Goal: Transaction & Acquisition: Purchase product/service

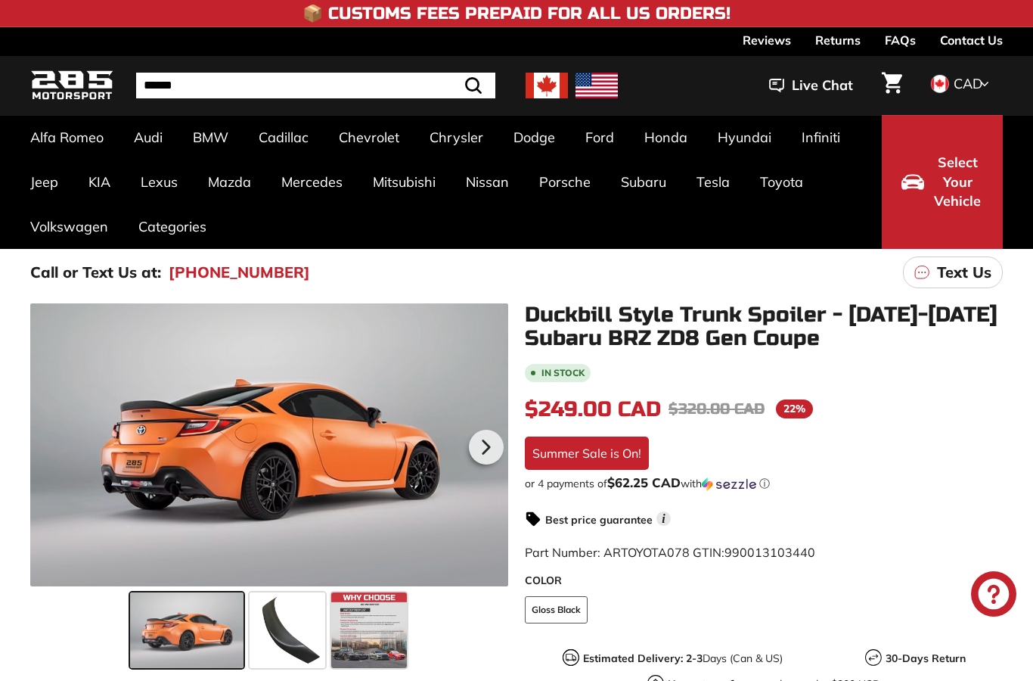
click at [485, 441] on icon at bounding box center [486, 446] width 35 height 35
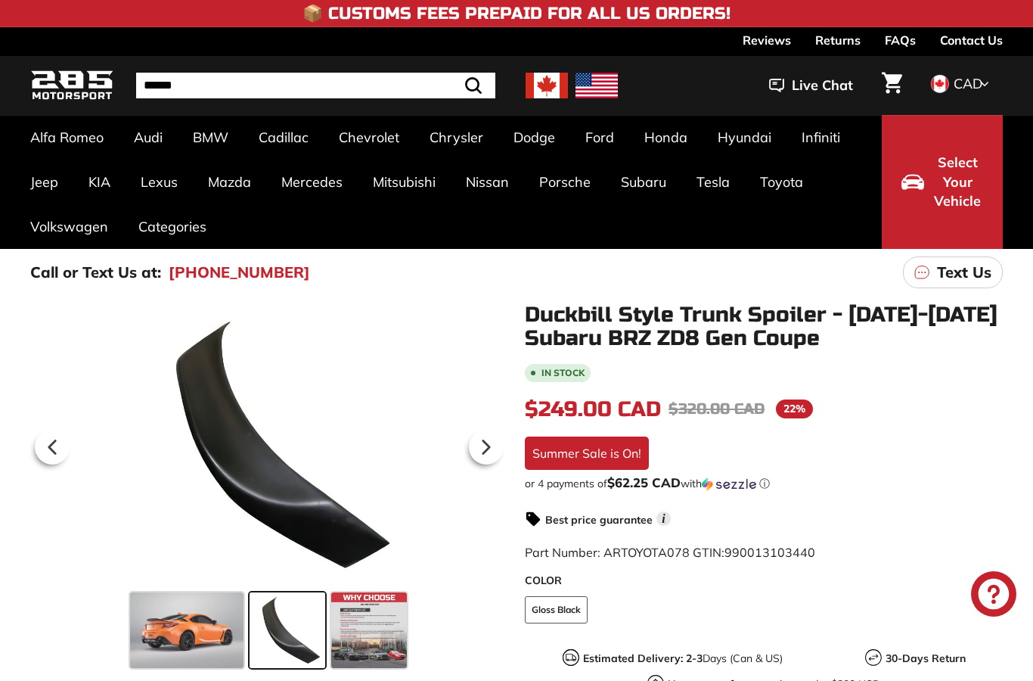
click at [486, 450] on icon at bounding box center [486, 447] width 6 height 13
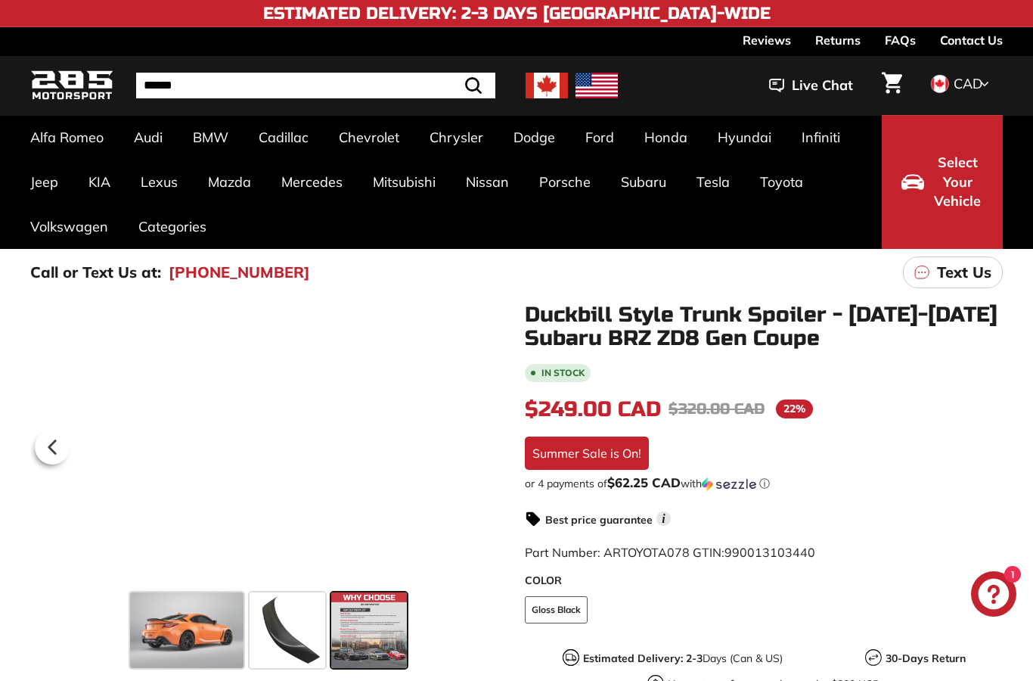
scroll to position [1, 0]
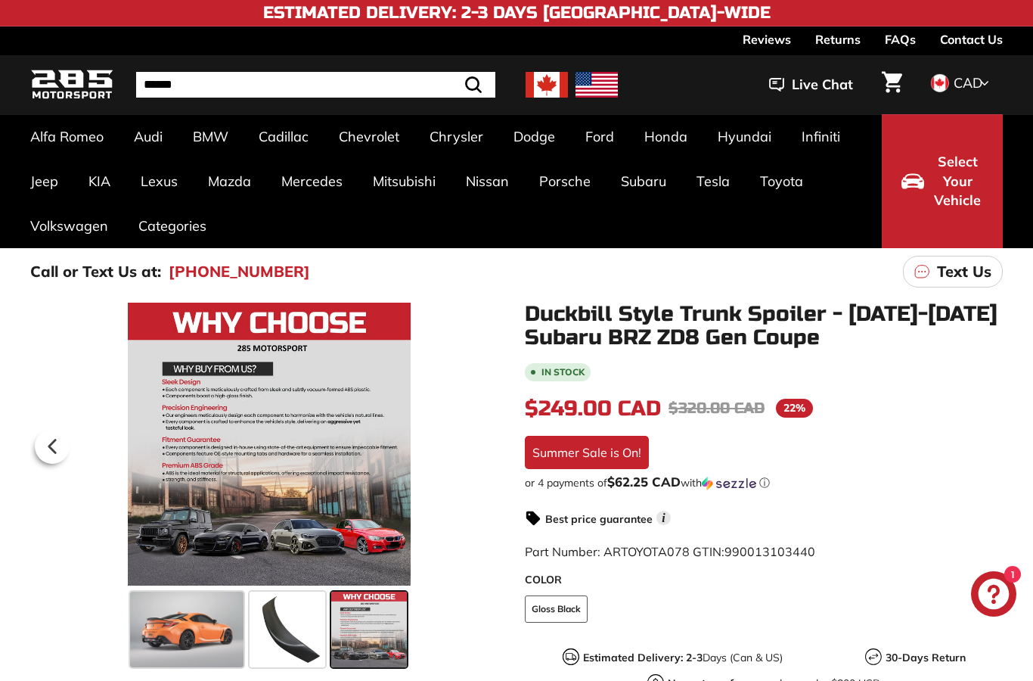
click at [62, 454] on icon at bounding box center [52, 446] width 35 height 35
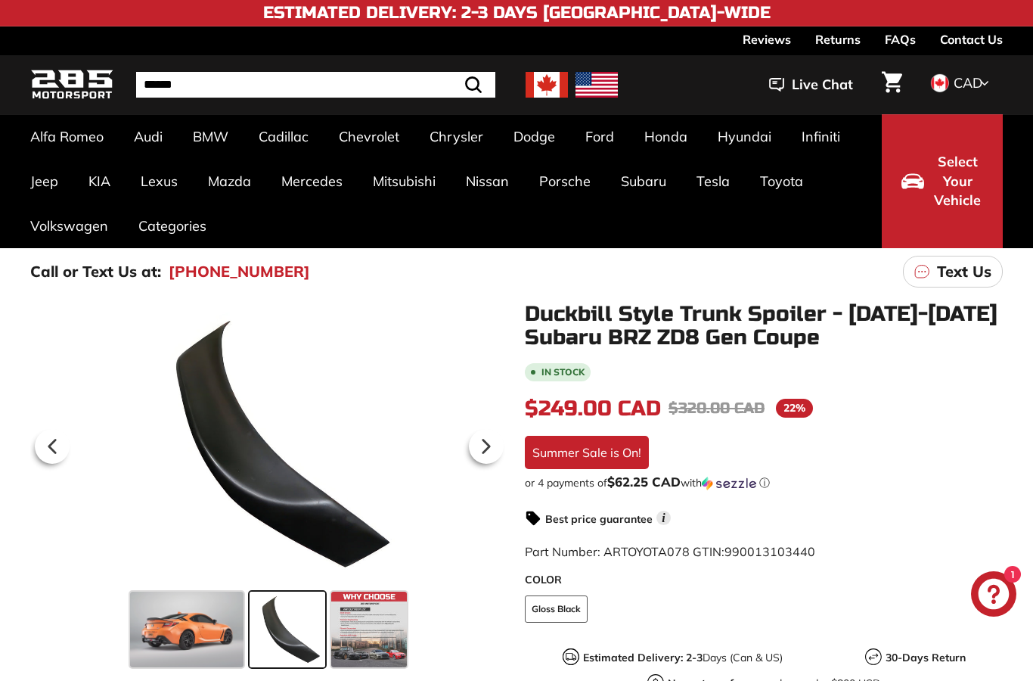
click at [70, 448] on div at bounding box center [52, 446] width 44 height 42
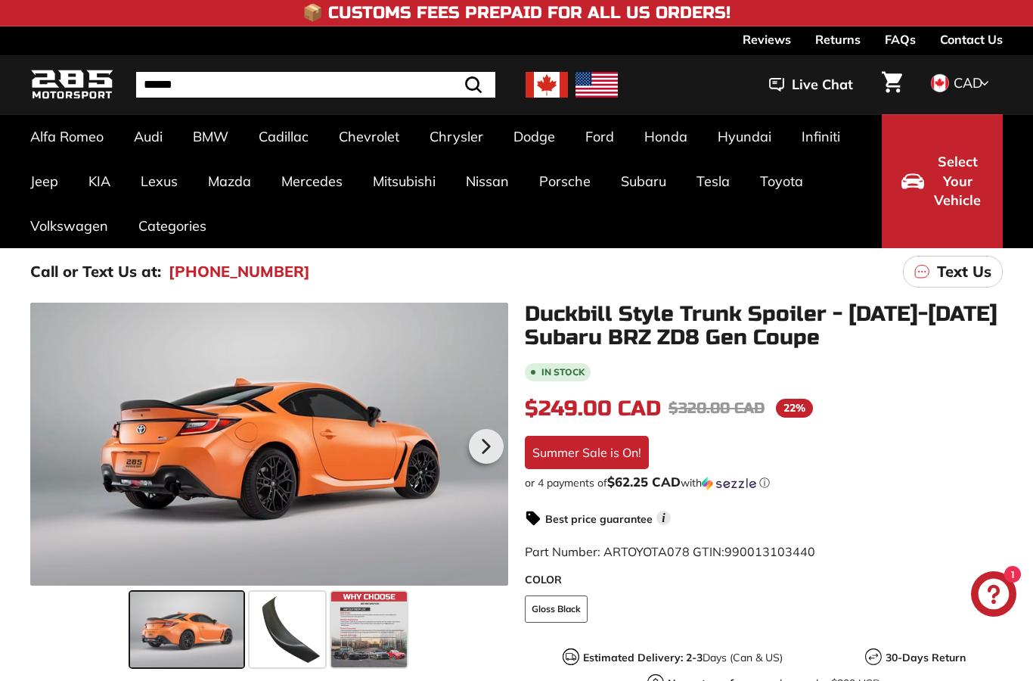
click at [46, 287] on link "BRZ 2nd Gen [2021+]" at bounding box center [108, 284] width 157 height 22
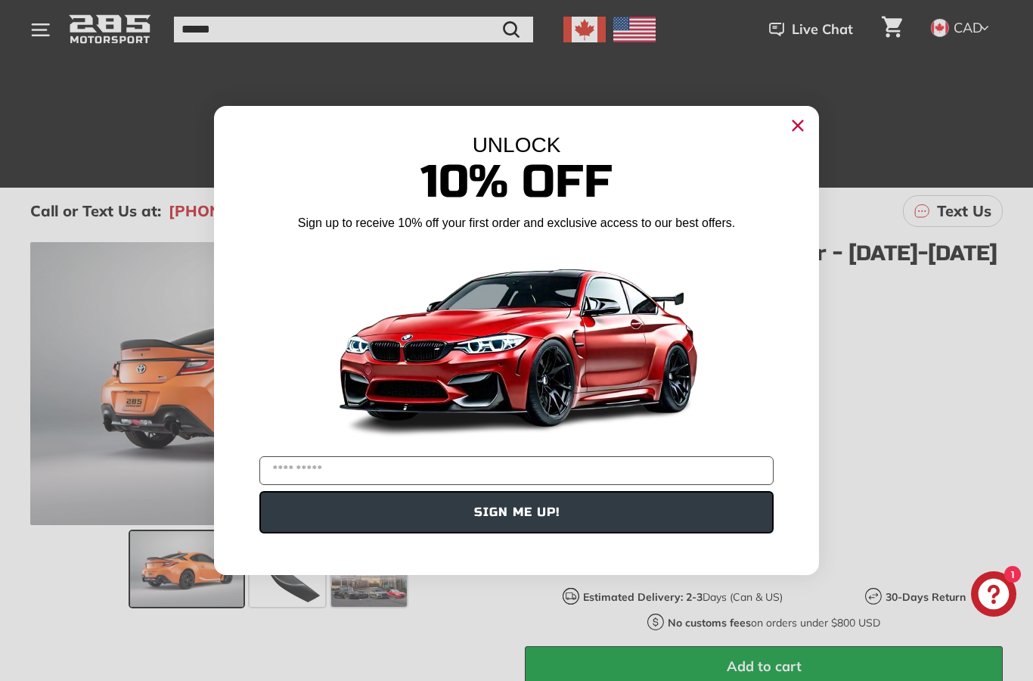
click at [798, 121] on circle "Close dialog" at bounding box center [797, 125] width 23 height 23
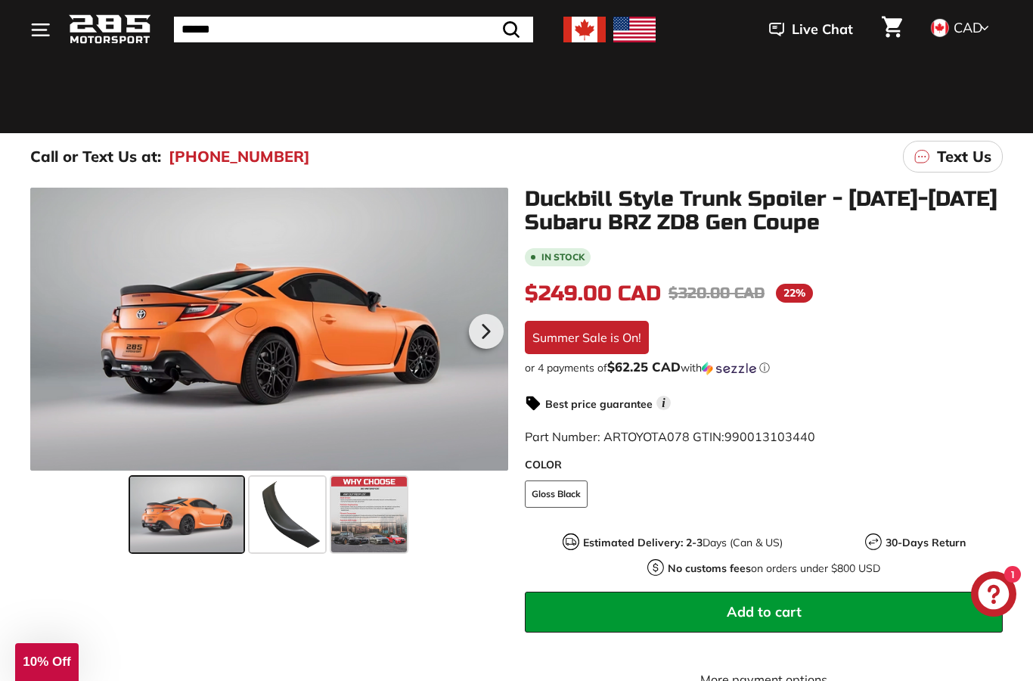
scroll to position [115, 0]
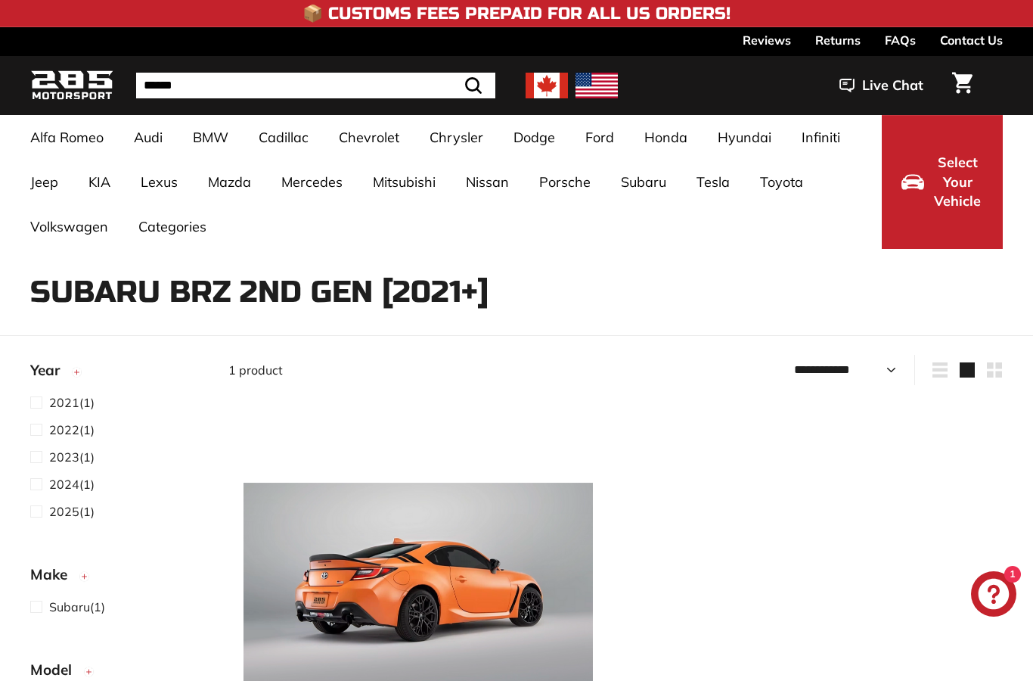
select select "**********"
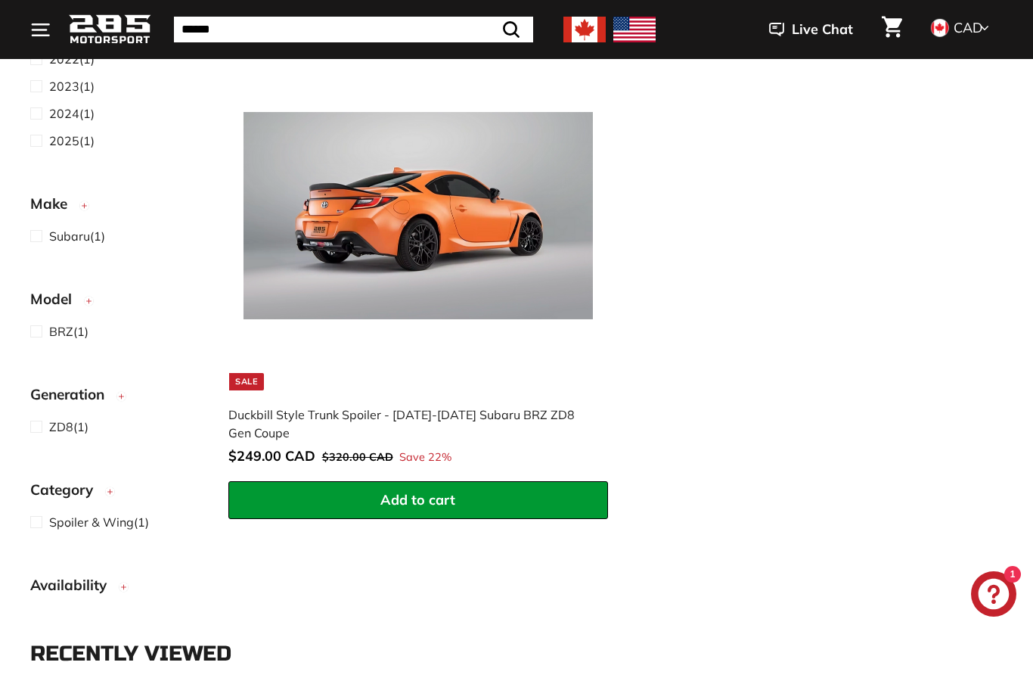
scroll to position [368, 0]
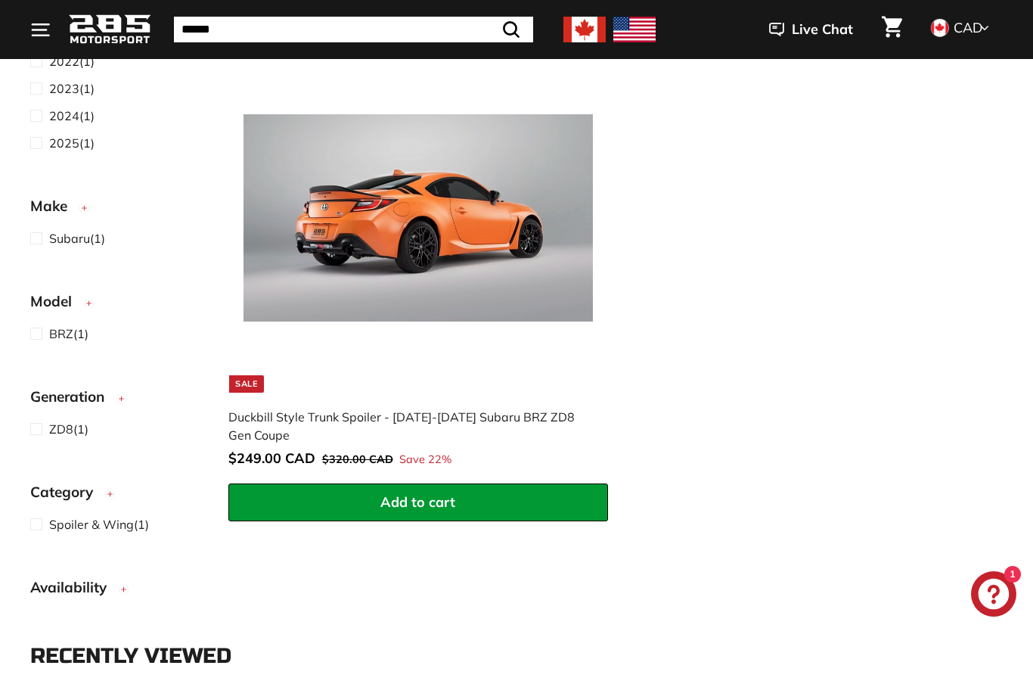
click at [293, 283] on img at bounding box center [417, 217] width 349 height 349
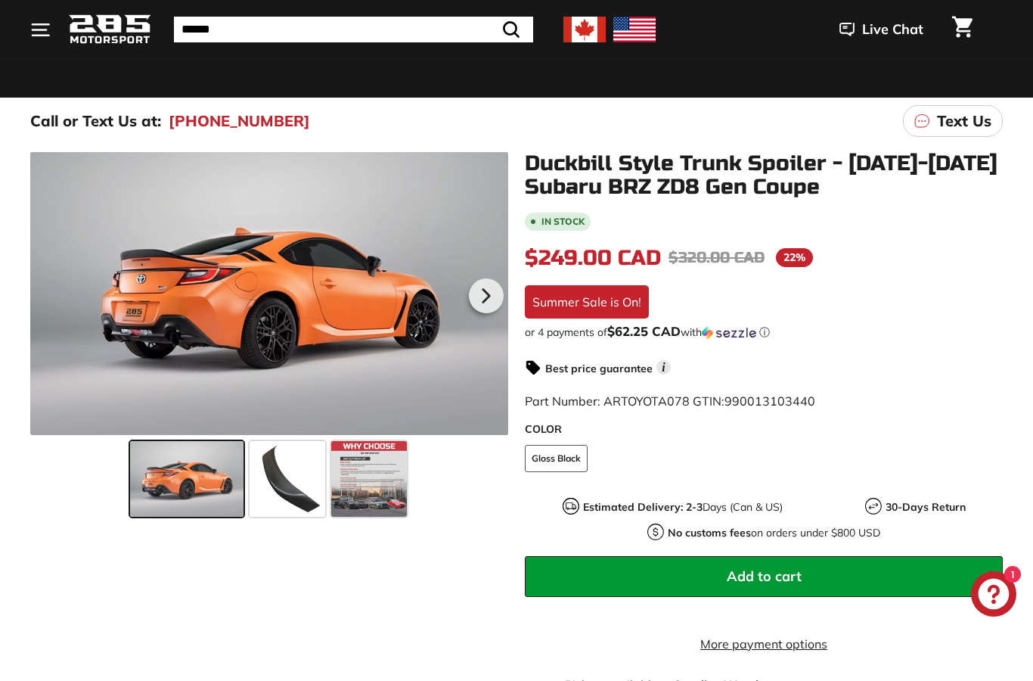
scroll to position [157, 0]
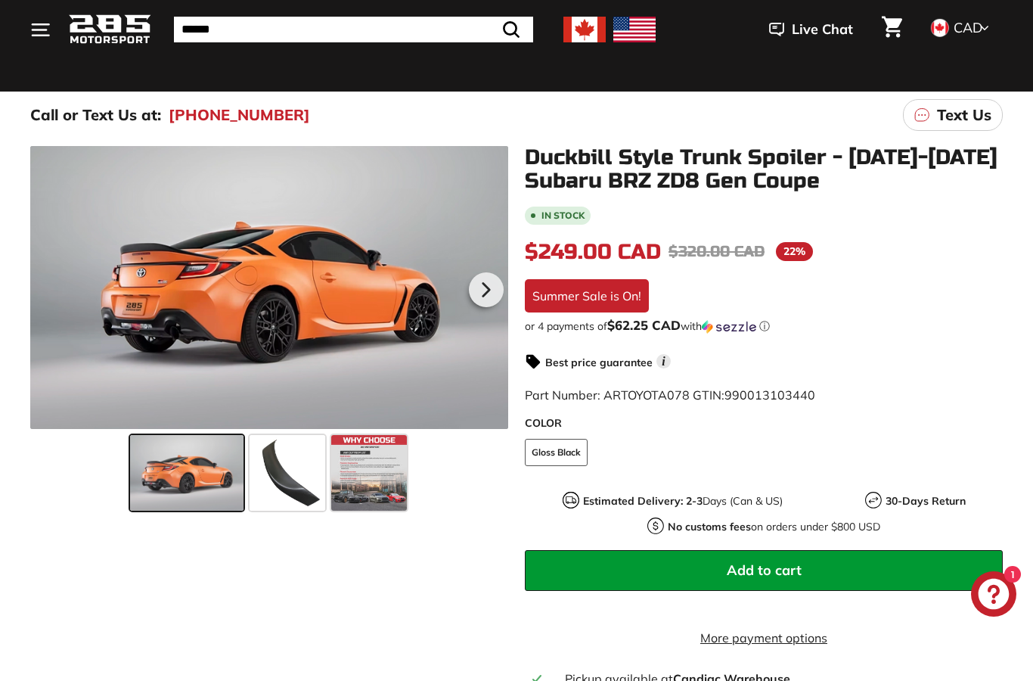
click at [285, 444] on span at bounding box center [288, 473] width 76 height 76
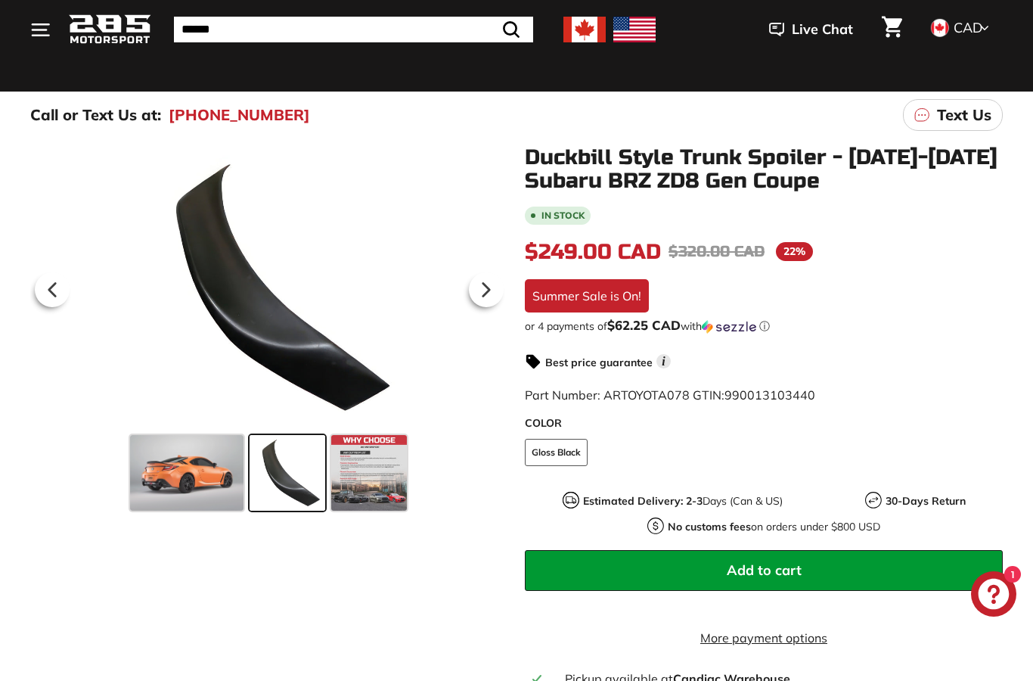
click at [371, 462] on span at bounding box center [369, 473] width 76 height 76
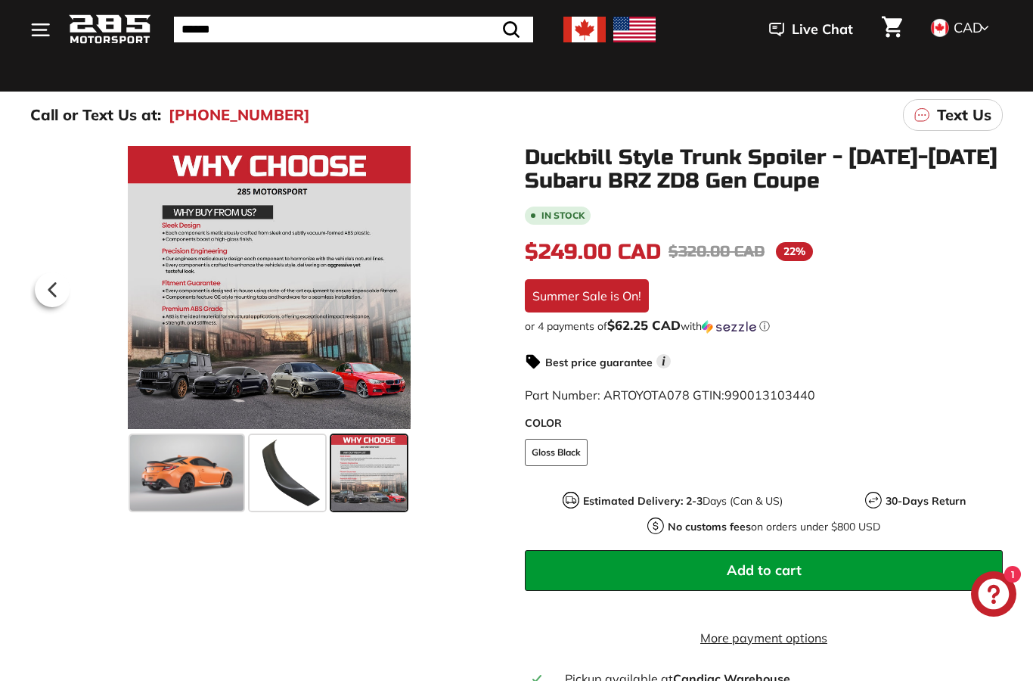
click at [166, 465] on span at bounding box center [186, 473] width 113 height 76
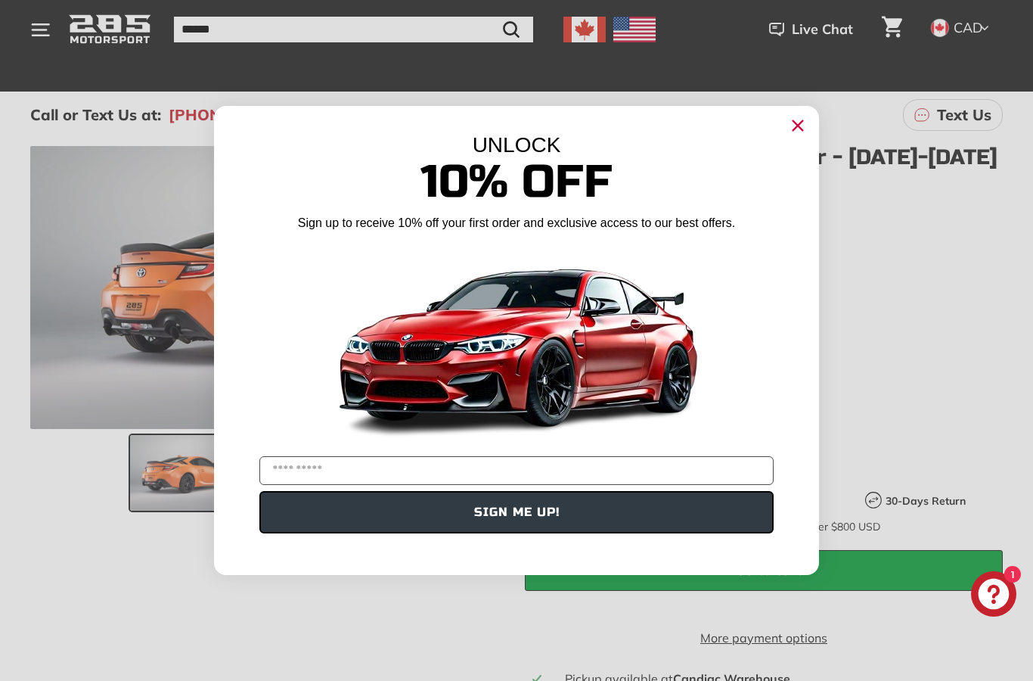
click at [795, 131] on icon "Close dialog" at bounding box center [798, 126] width 10 height 10
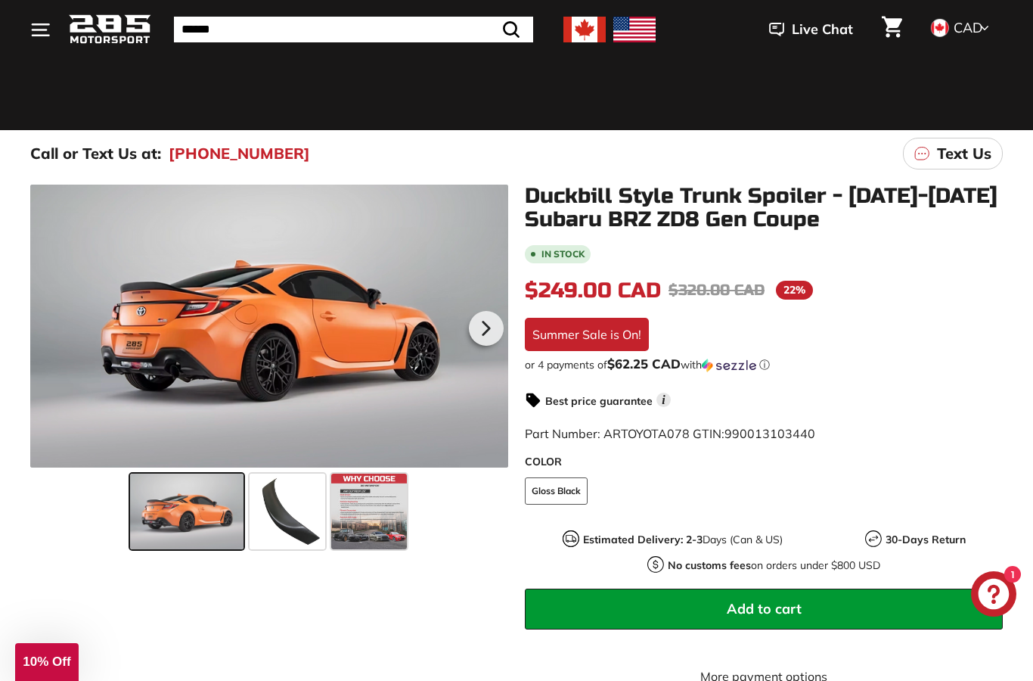
scroll to position [0, 0]
